Goal: Transaction & Acquisition: Download file/media

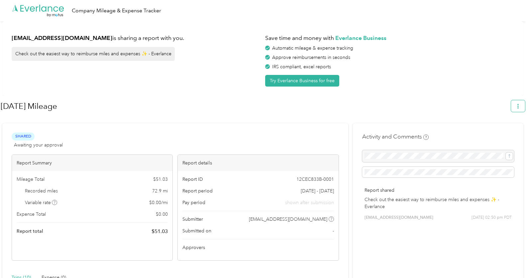
click at [519, 107] on icon "button" at bounding box center [518, 106] width 1 height 5
click at [498, 134] on span "Download" at bounding box center [503, 137] width 22 height 7
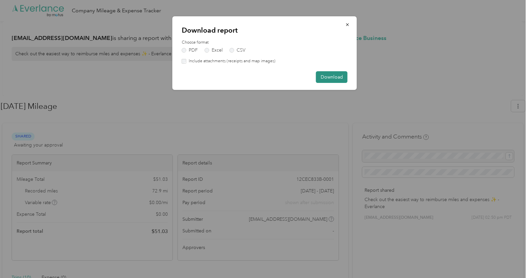
click at [330, 74] on button "Download" at bounding box center [332, 77] width 32 height 12
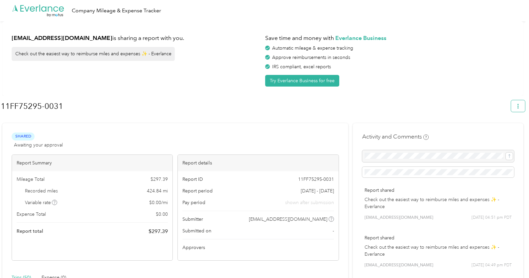
click at [525, 101] on button "button" at bounding box center [518, 106] width 14 height 12
click at [501, 134] on span "Download" at bounding box center [503, 137] width 22 height 7
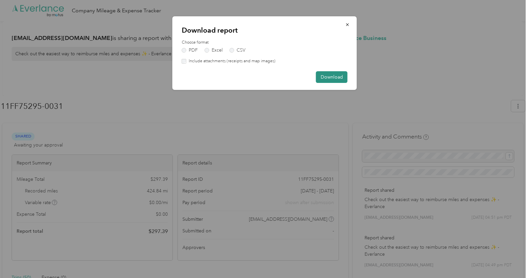
click at [331, 76] on button "Download" at bounding box center [332, 77] width 32 height 12
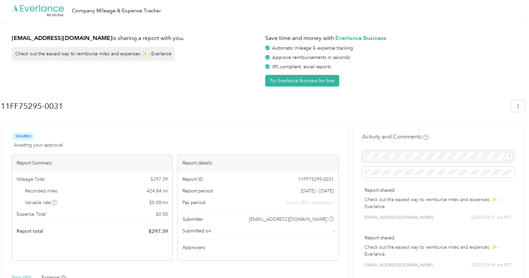
drag, startPoint x: 486, startPoint y: 55, endPoint x: 448, endPoint y: 38, distance: 42.0
click at [486, 55] on div "Approve reimbursements in seconds" at bounding box center [389, 57] width 249 height 7
click at [520, 105] on icon "button" at bounding box center [518, 106] width 5 height 5
click at [504, 134] on span "Download" at bounding box center [503, 137] width 22 height 7
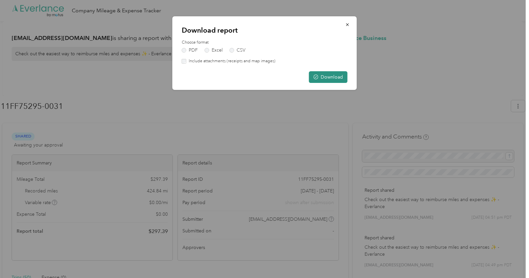
click at [329, 77] on button "Download" at bounding box center [328, 77] width 39 height 12
